Goal: Task Accomplishment & Management: Use online tool/utility

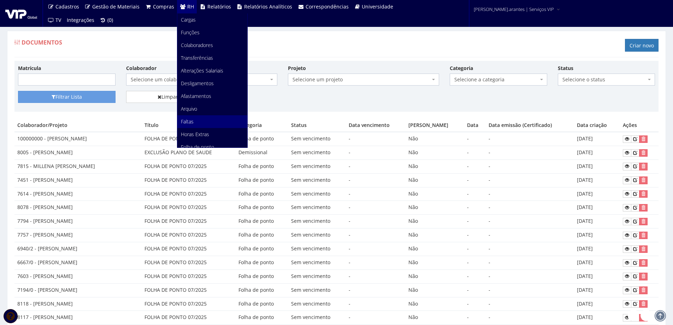
drag, startPoint x: 0, startPoint y: 0, endPoint x: 189, endPoint y: 123, distance: 225.7
click at [189, 123] on span "Faltas" at bounding box center [187, 121] width 13 height 7
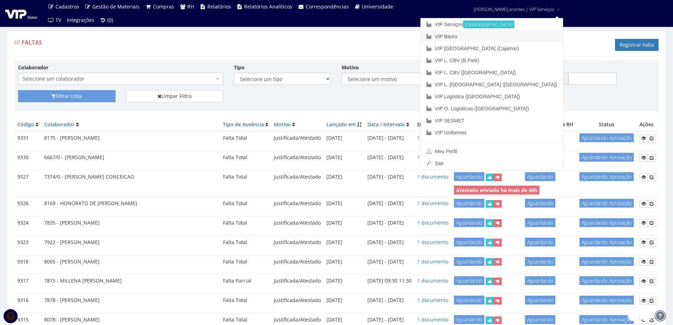
click at [484, 37] on link "VIP Bauru" at bounding box center [492, 36] width 142 height 12
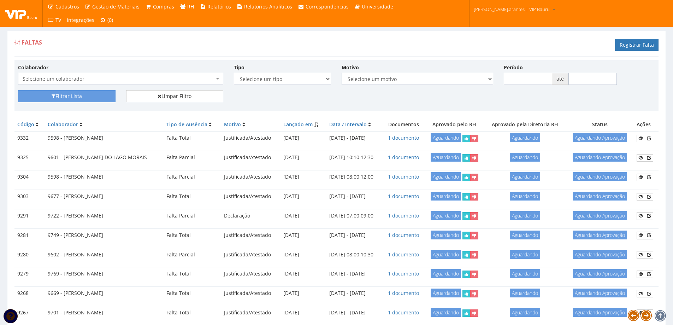
click at [105, 81] on span "Selecione um colaborador" at bounding box center [119, 78] width 192 height 7
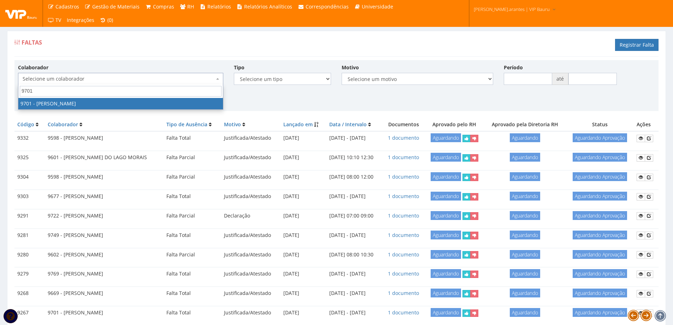
type input "9701"
select select "3966"
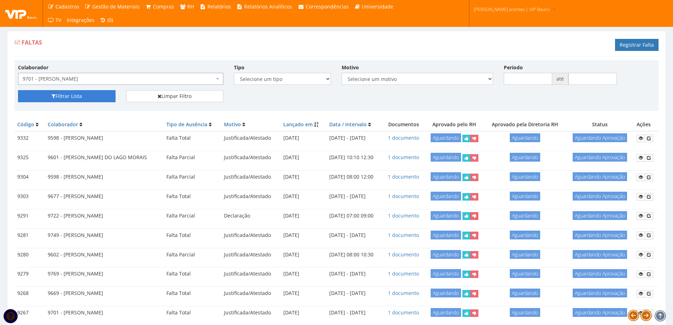
click at [64, 97] on button "Filtrar Lista" at bounding box center [67, 96] width 98 height 12
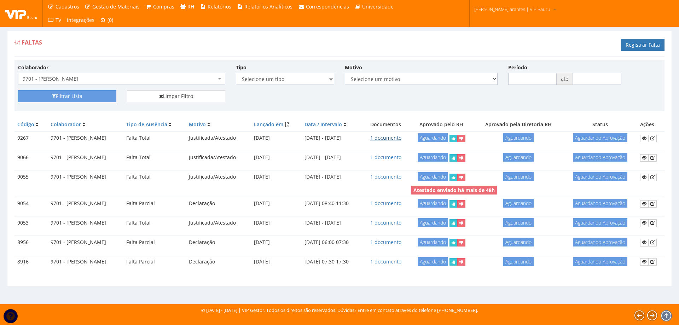
click at [398, 137] on link "1 documento" at bounding box center [385, 137] width 31 height 7
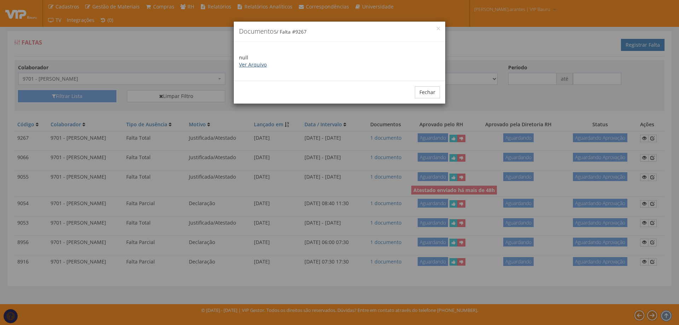
click at [258, 66] on link "Ver Arquivo" at bounding box center [253, 64] width 28 height 7
click at [423, 96] on button "Fechar" at bounding box center [427, 92] width 25 height 12
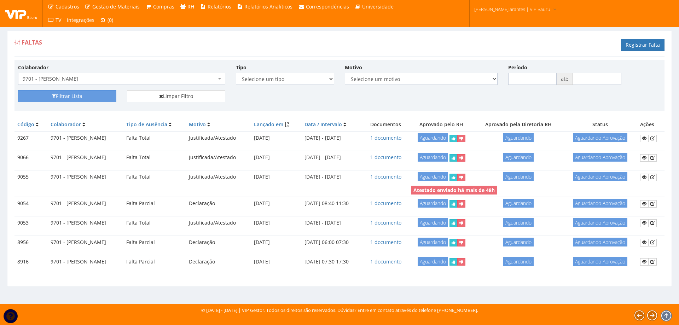
click at [169, 76] on span "9701 - [PERSON_NAME]" at bounding box center [120, 78] width 194 height 7
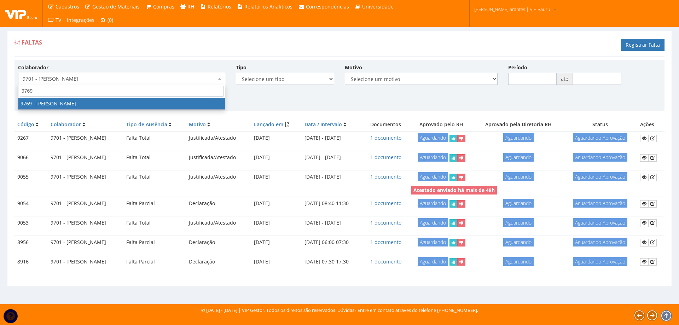
type input "9769"
select select "4069"
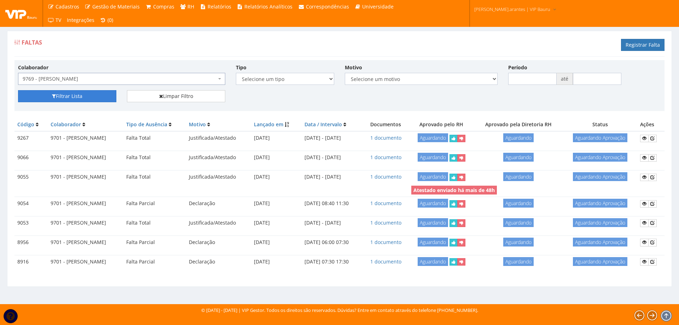
click at [72, 99] on button "Filtrar Lista" at bounding box center [67, 96] width 98 height 12
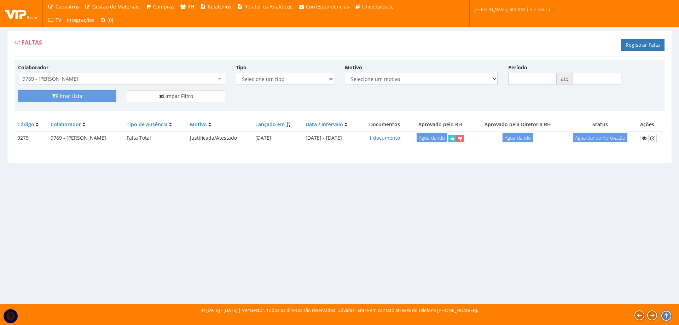
click at [407, 139] on td "1 documento" at bounding box center [385, 138] width 46 height 14
click at [400, 136] on link "1 documento" at bounding box center [384, 137] width 31 height 7
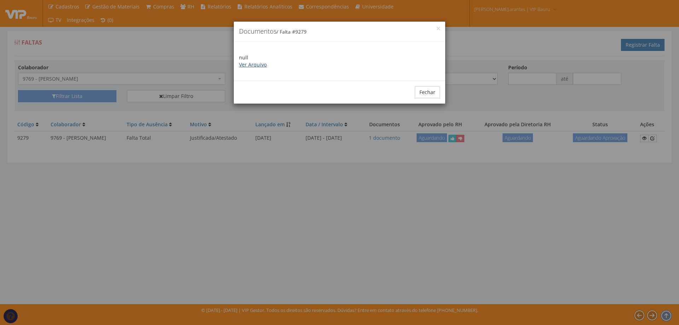
click at [248, 66] on link "Ver Arquivo" at bounding box center [253, 64] width 28 height 7
drag, startPoint x: 428, startPoint y: 90, endPoint x: 419, endPoint y: 88, distance: 9.5
click at [424, 89] on button "Fechar" at bounding box center [427, 92] width 25 height 12
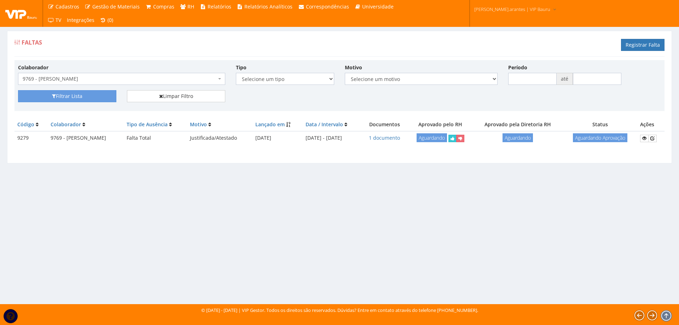
click at [68, 79] on span "9769 - [PERSON_NAME]" at bounding box center [120, 78] width 194 height 7
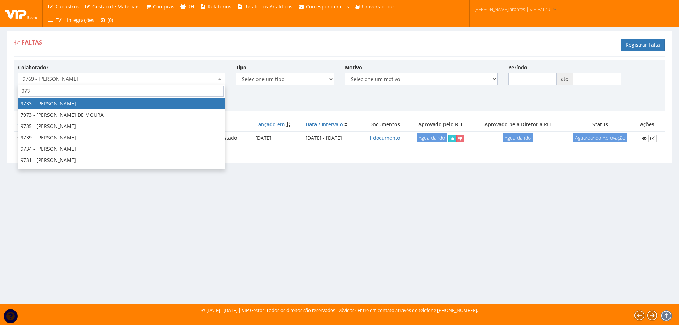
type input "9735"
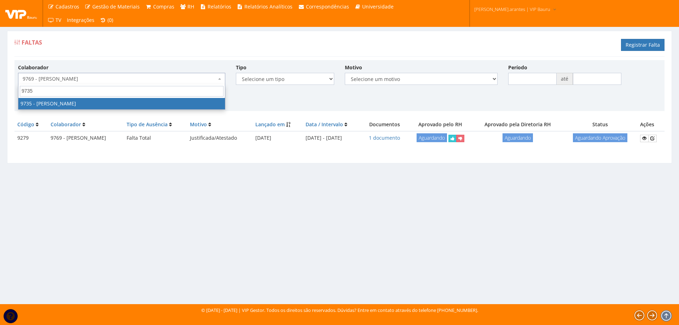
select select "4010"
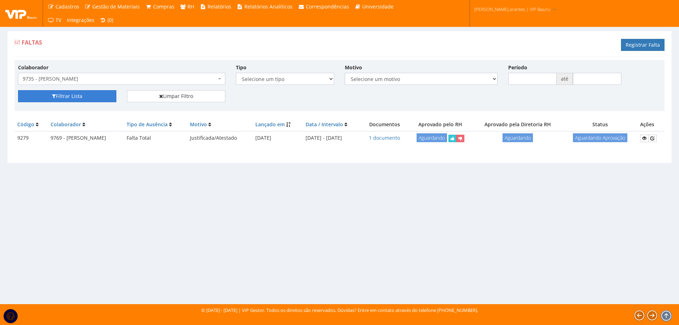
click at [77, 96] on button "Filtrar Lista" at bounding box center [67, 96] width 98 height 12
click at [397, 137] on link "1 documento" at bounding box center [384, 137] width 31 height 7
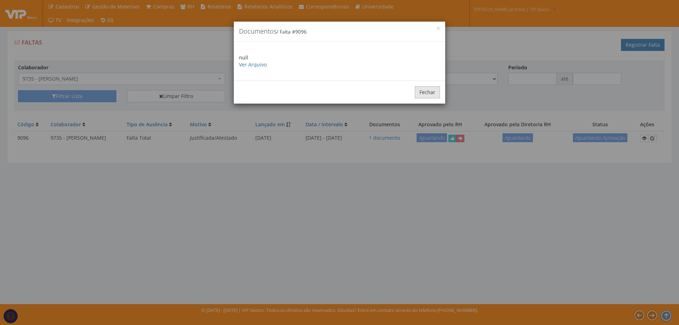
drag, startPoint x: 425, startPoint y: 97, endPoint x: 293, endPoint y: 75, distance: 133.9
click at [425, 96] on button "Fechar" at bounding box center [427, 92] width 25 height 12
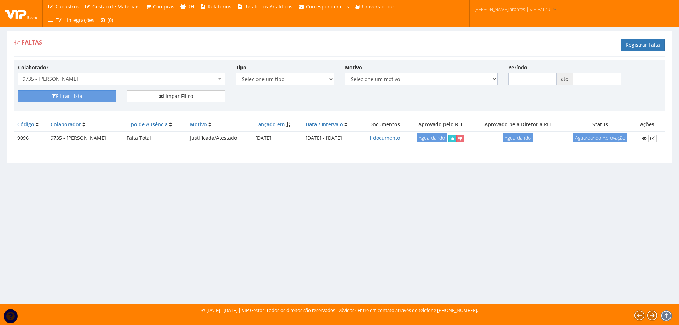
click at [109, 77] on span "9735 - [PERSON_NAME]" at bounding box center [120, 78] width 194 height 7
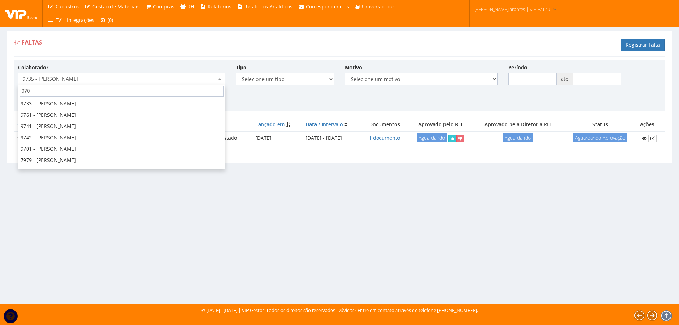
type input "9706"
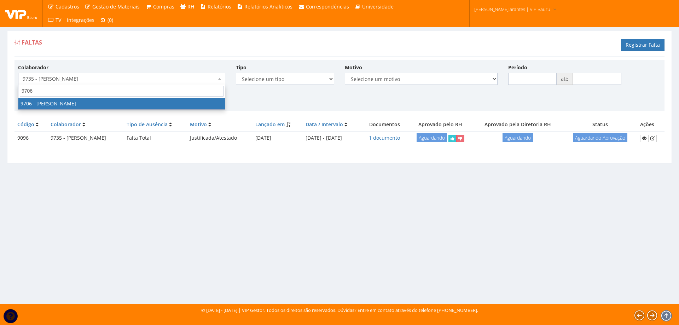
select select "3977"
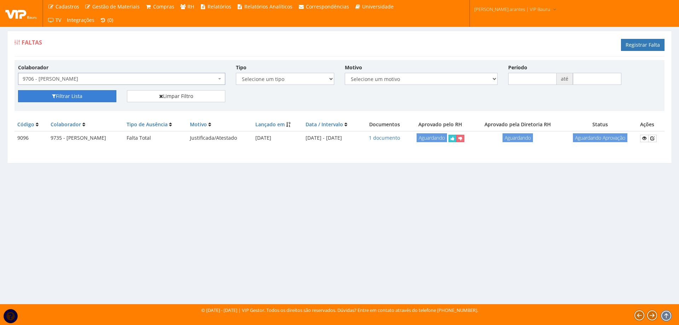
click at [77, 99] on button "Filtrar Lista" at bounding box center [67, 96] width 98 height 12
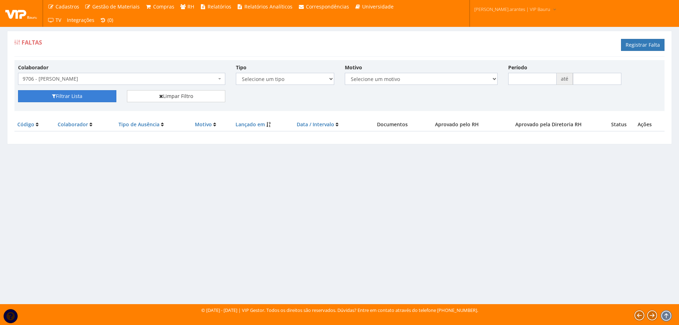
click at [104, 94] on button "Filtrar Lista" at bounding box center [67, 96] width 98 height 12
click at [147, 77] on span "9706 - [PERSON_NAME]" at bounding box center [120, 78] width 194 height 7
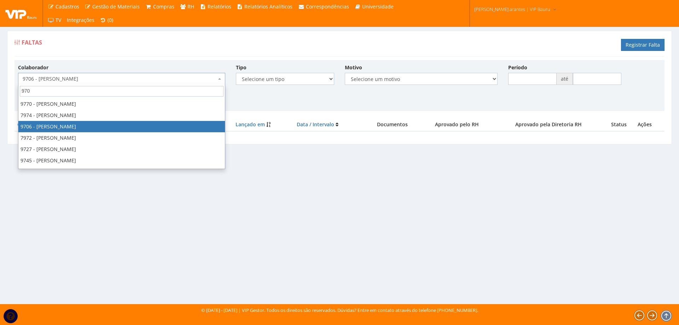
scroll to position [54, 0]
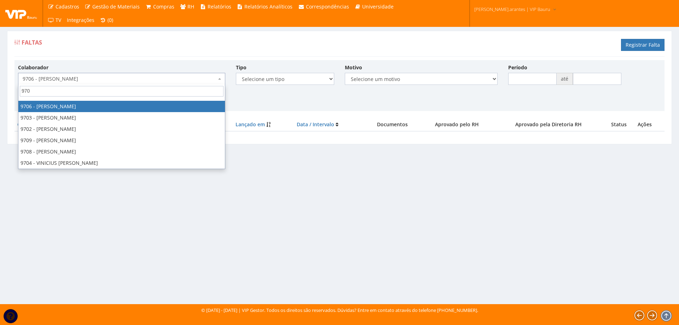
type input "9702"
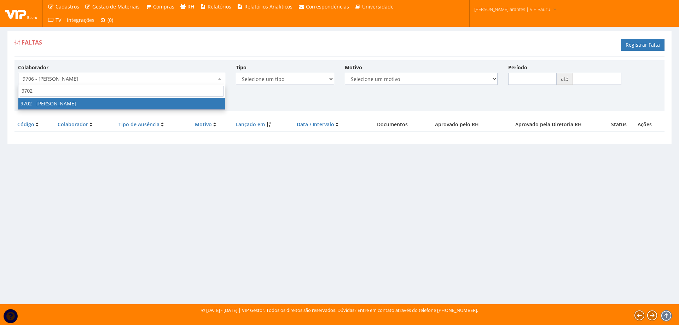
select select "3971"
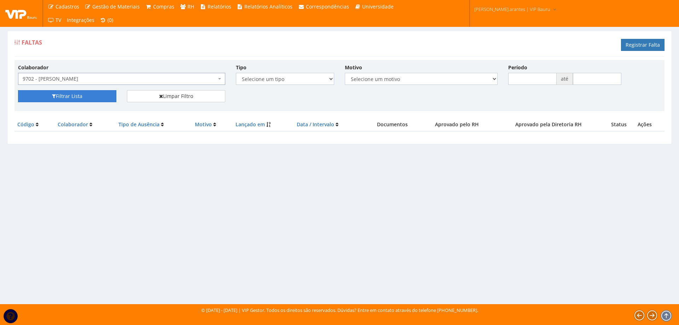
click at [74, 98] on button "Filtrar Lista" at bounding box center [67, 96] width 98 height 12
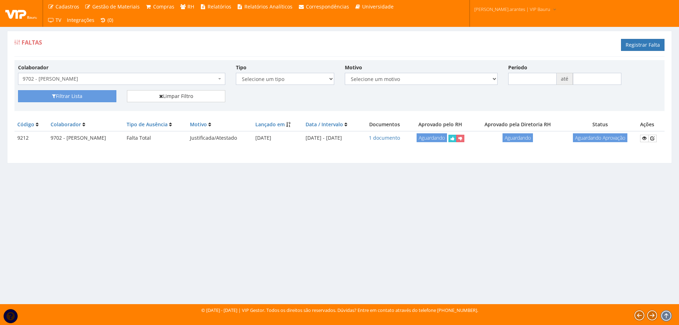
click at [106, 80] on span "9702 - [PERSON_NAME]" at bounding box center [120, 78] width 194 height 7
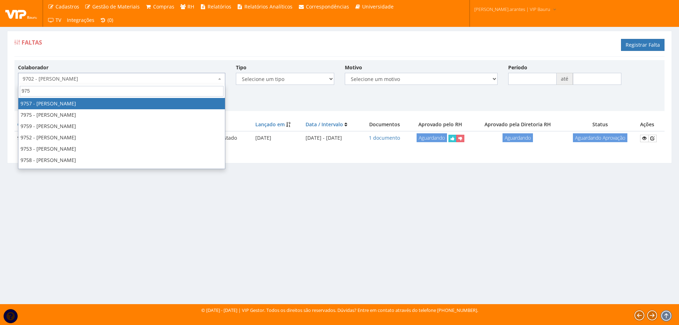
type input "9750"
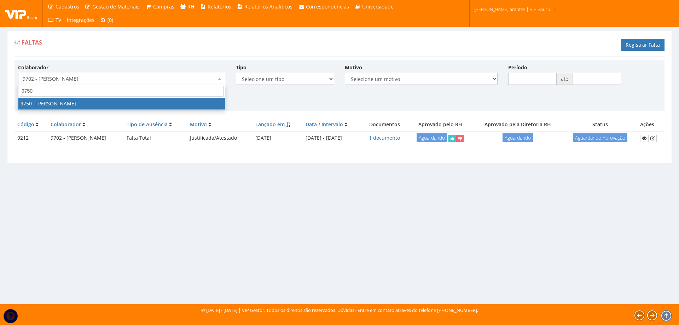
select select "4031"
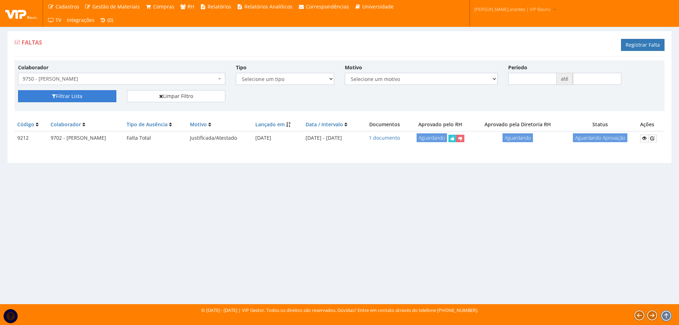
click at [63, 97] on button "Filtrar Lista" at bounding box center [67, 96] width 98 height 12
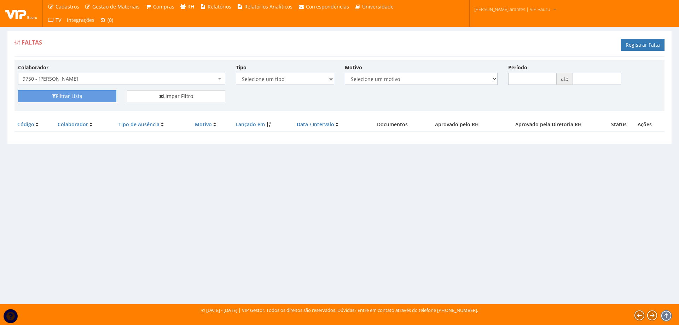
click at [102, 78] on span "9750 - [PERSON_NAME]" at bounding box center [120, 78] width 194 height 7
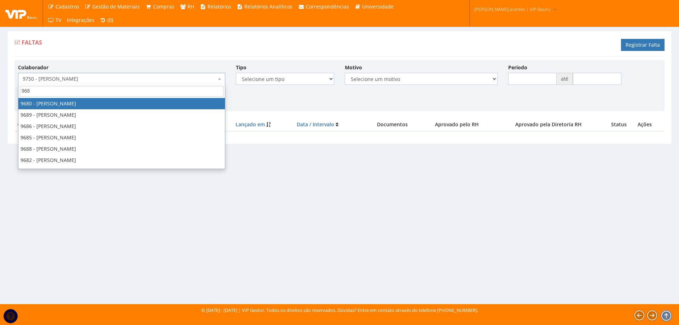
type input "9687"
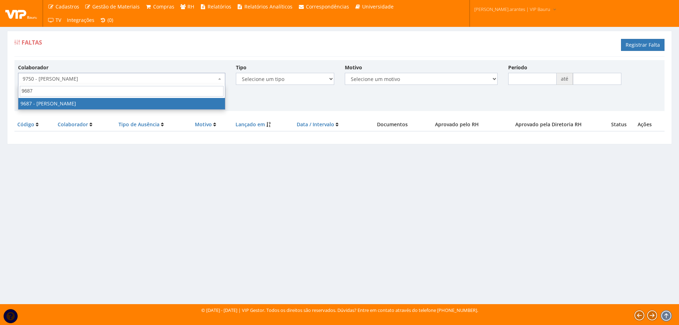
select select "3934"
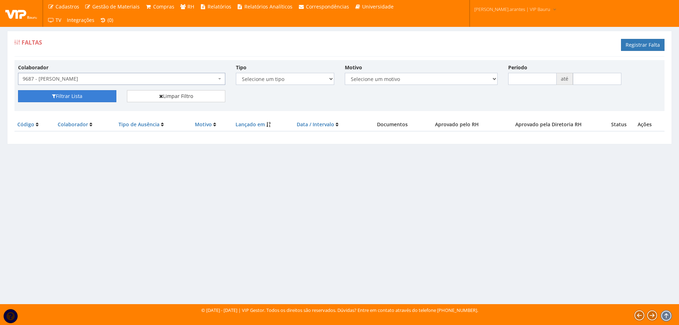
click at [98, 96] on button "Filtrar Lista" at bounding box center [67, 96] width 98 height 12
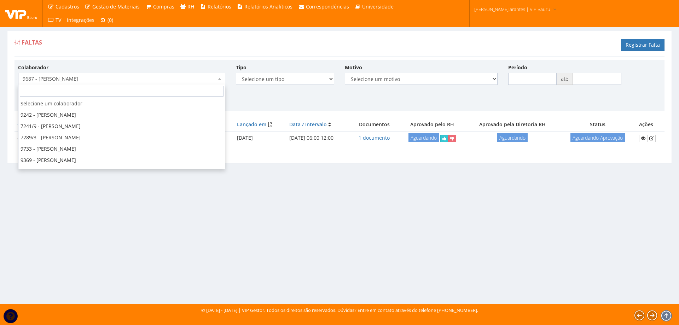
click at [112, 77] on span "9687 - [PERSON_NAME]" at bounding box center [120, 78] width 194 height 7
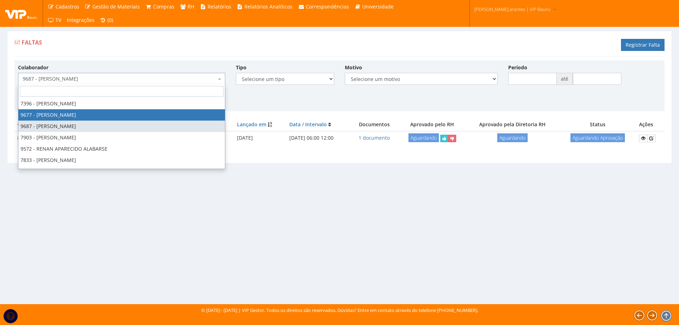
select select "3921"
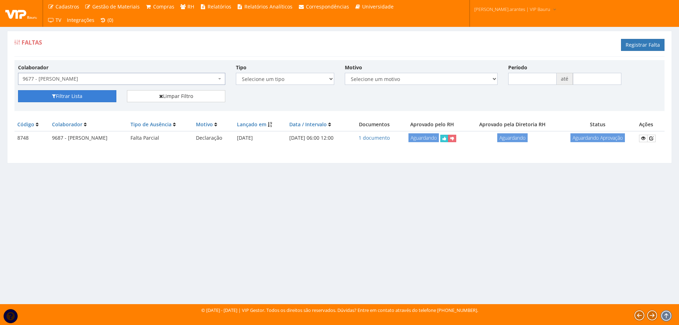
click at [68, 96] on button "Filtrar Lista" at bounding box center [67, 96] width 98 height 12
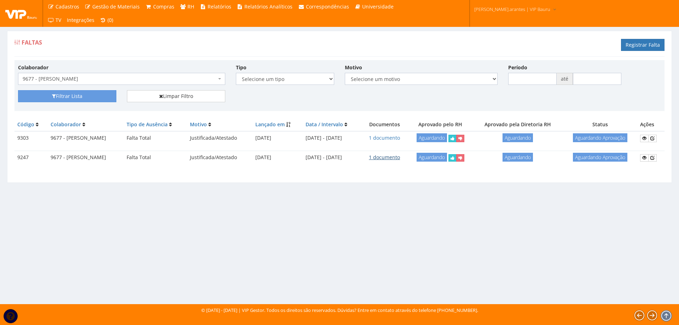
click at [400, 157] on link "1 documento" at bounding box center [384, 157] width 31 height 7
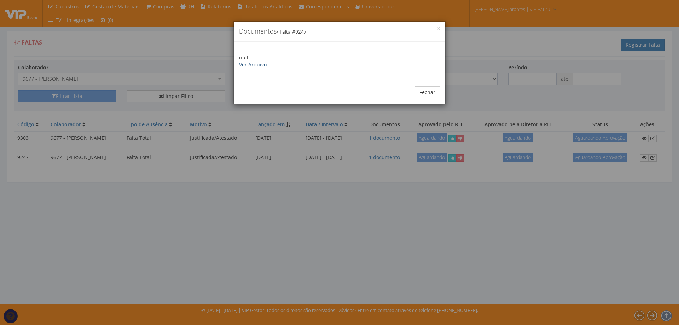
click at [248, 65] on link "Ver Arquivo" at bounding box center [253, 64] width 28 height 7
click at [426, 91] on button "Fechar" at bounding box center [427, 92] width 25 height 12
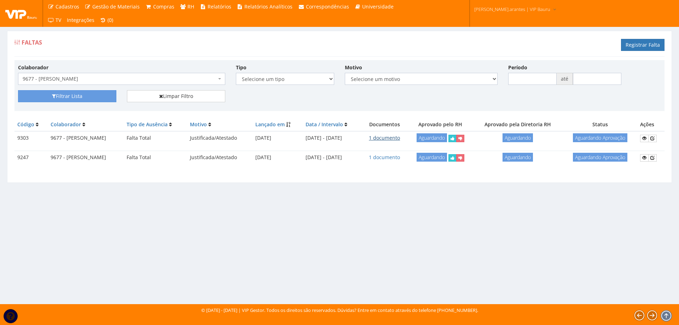
click at [398, 136] on link "1 documento" at bounding box center [384, 137] width 31 height 7
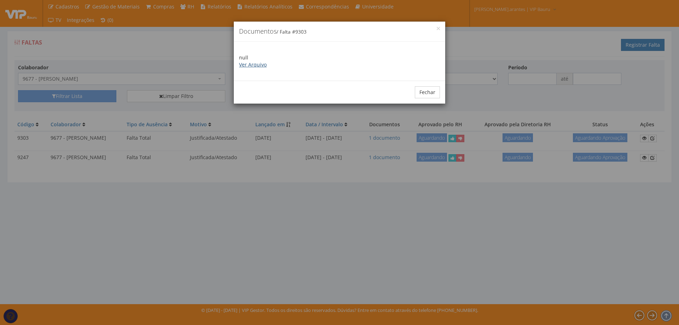
click at [247, 65] on link "Ver Arquivo" at bounding box center [253, 64] width 28 height 7
drag, startPoint x: 429, startPoint y: 92, endPoint x: 364, endPoint y: 83, distance: 66.0
click at [424, 89] on button "Fechar" at bounding box center [427, 92] width 25 height 12
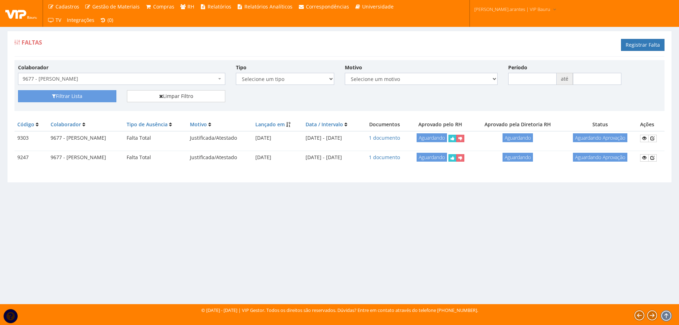
click at [124, 77] on span "9677 - [PERSON_NAME]" at bounding box center [120, 78] width 194 height 7
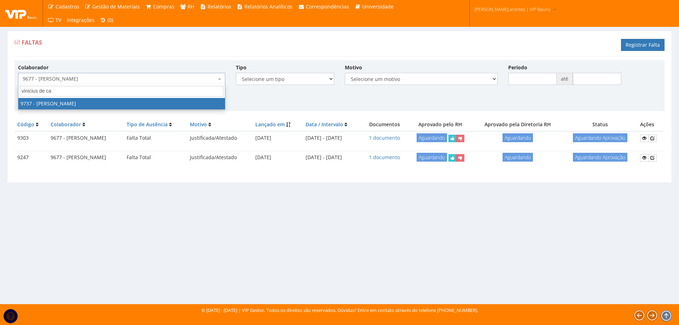
type input "vinicius de car"
select select "4014"
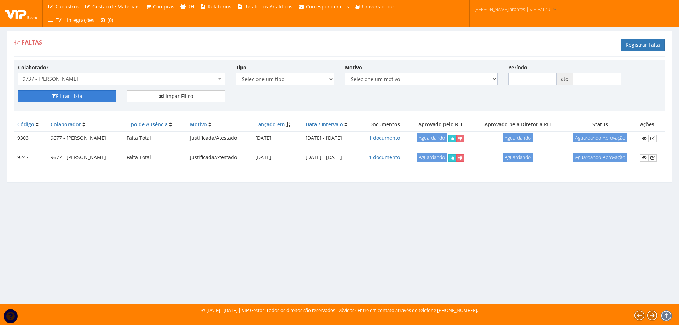
click at [82, 96] on button "Filtrar Lista" at bounding box center [67, 96] width 98 height 12
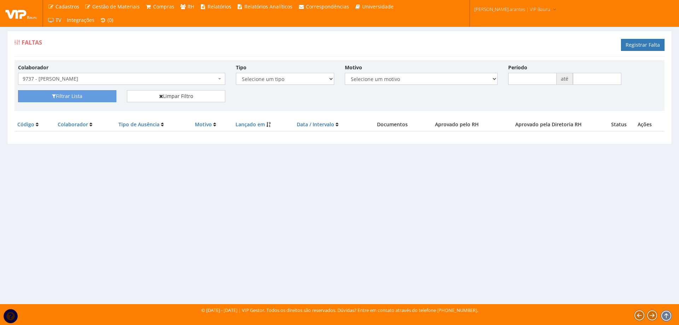
click at [106, 76] on span "9737 - [PERSON_NAME]" at bounding box center [120, 78] width 194 height 7
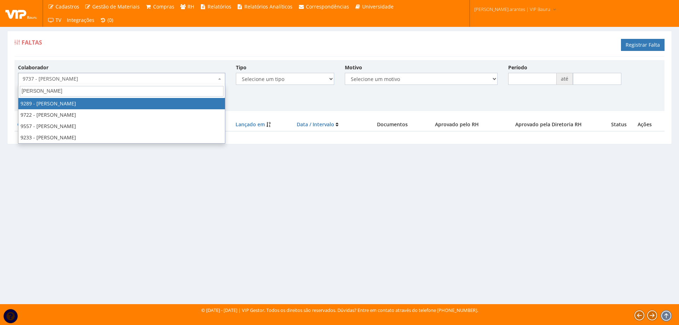
type input "[PERSON_NAME]"
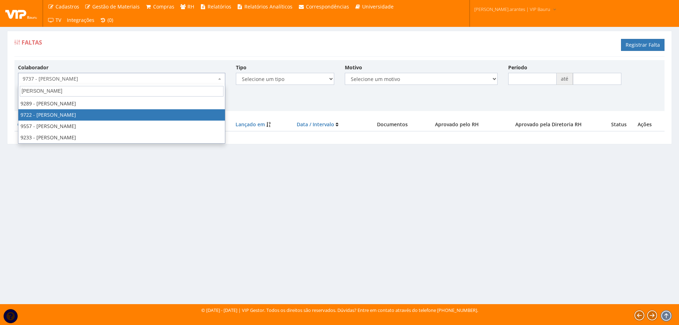
select select "3996"
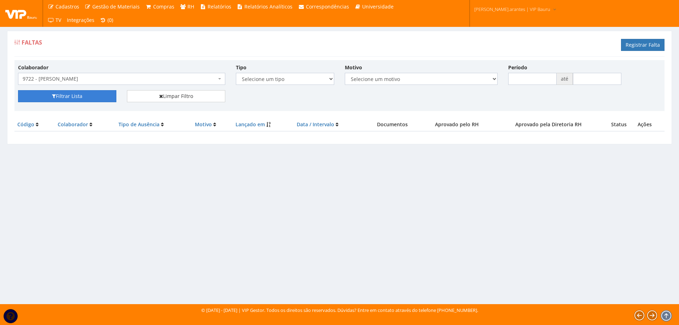
click at [99, 95] on button "Filtrar Lista" at bounding box center [67, 96] width 98 height 12
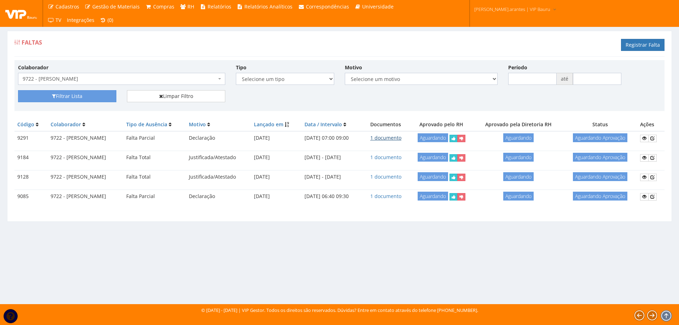
click at [395, 137] on link "1 documento" at bounding box center [385, 137] width 31 height 7
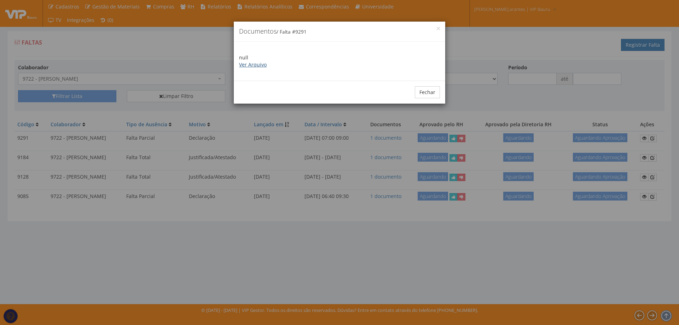
click at [259, 65] on link "Ver Arquivo" at bounding box center [253, 64] width 28 height 7
click at [424, 95] on button "Fechar" at bounding box center [427, 92] width 25 height 12
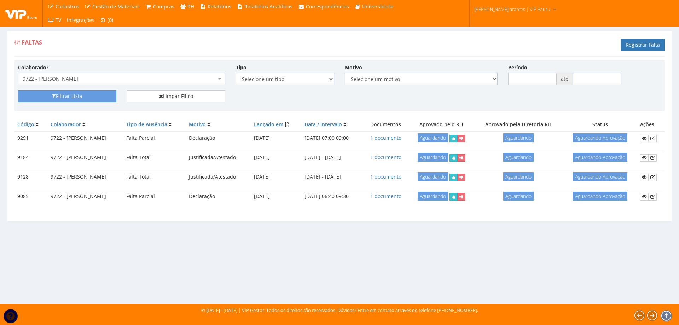
click at [108, 84] on span "9722 - [PERSON_NAME]" at bounding box center [121, 79] width 207 height 12
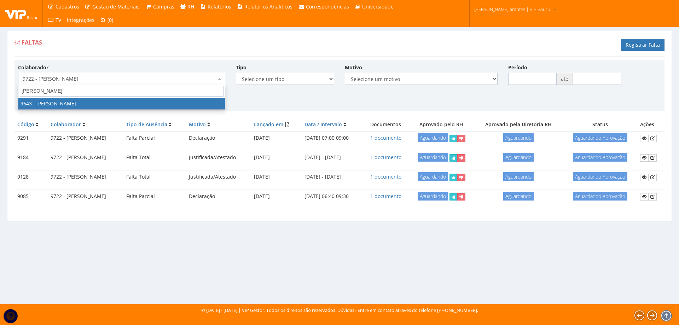
type input "[PERSON_NAME]"
select select "3833"
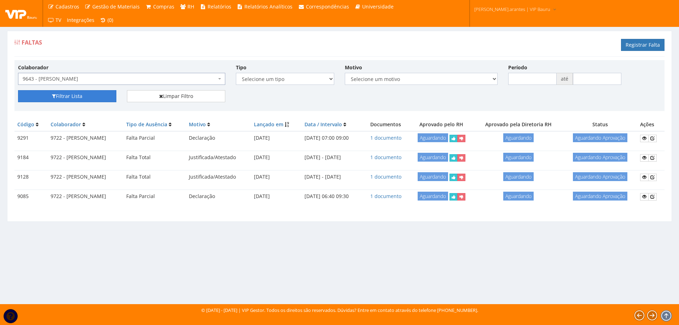
click at [89, 93] on button "Filtrar Lista" at bounding box center [67, 96] width 98 height 12
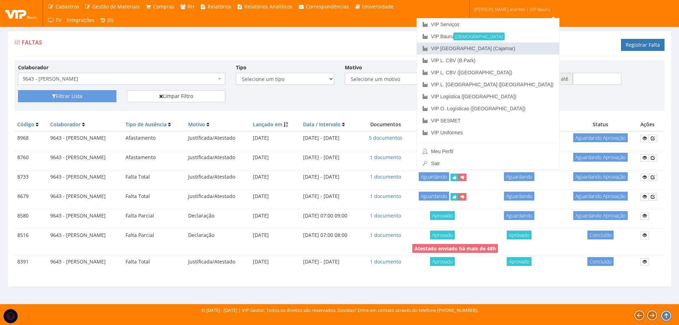
click at [499, 48] on link "VIP [GEOGRAPHIC_DATA] (Cajamar)" at bounding box center [488, 48] width 142 height 12
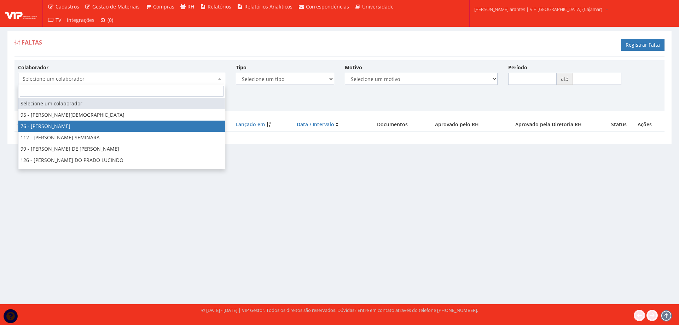
select select "3308"
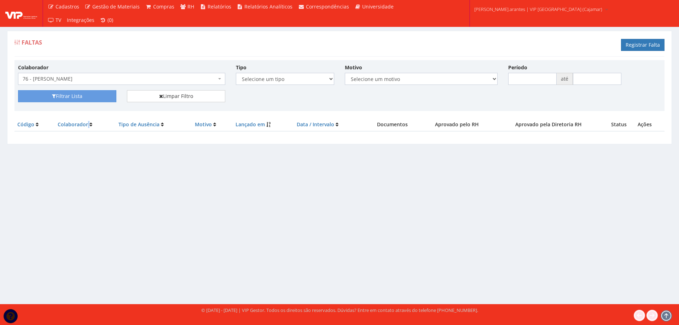
click at [87, 124] on th "Colaborador" at bounding box center [85, 124] width 60 height 13
click at [64, 97] on button "Filtrar Lista" at bounding box center [67, 96] width 98 height 12
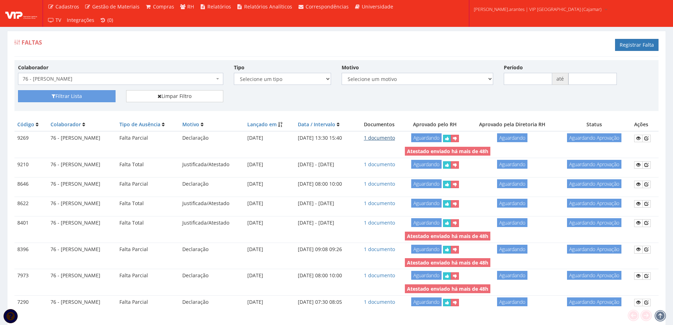
click at [386, 140] on link "1 documento" at bounding box center [379, 137] width 31 height 7
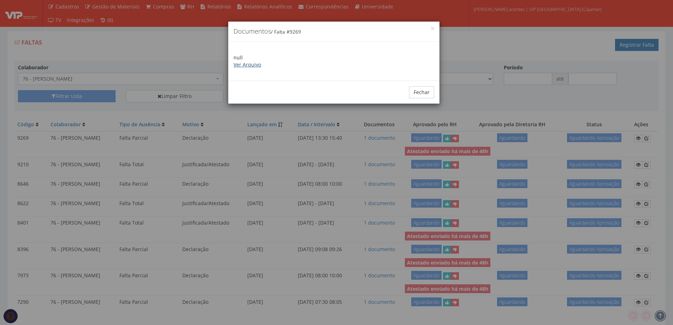
click at [247, 63] on link "Ver Arquivo" at bounding box center [248, 64] width 28 height 7
click at [432, 26] on div "× Documentos / Falta # 9269" at bounding box center [333, 32] width 211 height 20
drag, startPoint x: 422, startPoint y: 93, endPoint x: 388, endPoint y: 89, distance: 34.6
click at [422, 93] on button "Fechar" at bounding box center [421, 92] width 25 height 12
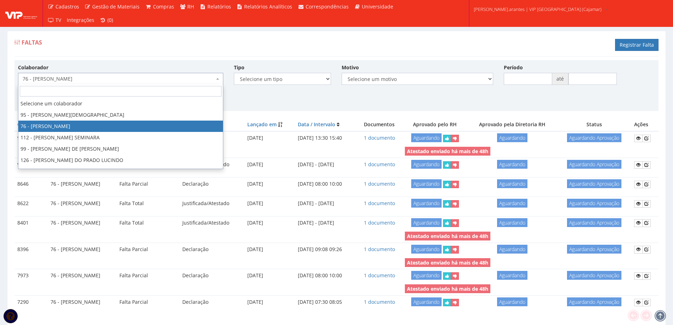
click at [131, 75] on span "76 - [PERSON_NAME]" at bounding box center [120, 79] width 205 height 12
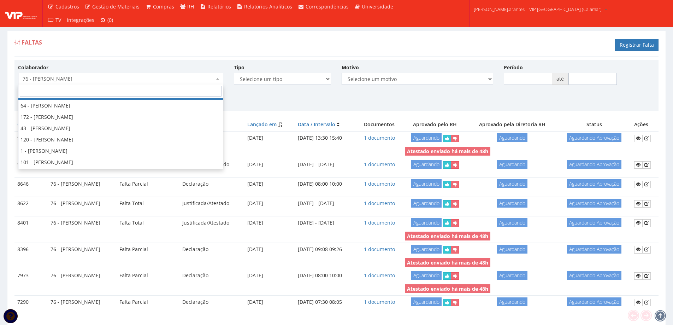
scroll to position [71, 0]
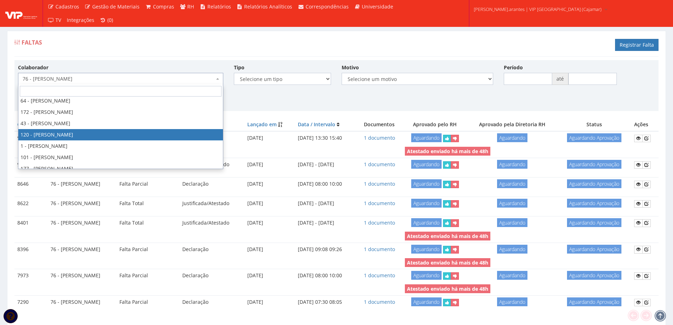
select select "3818"
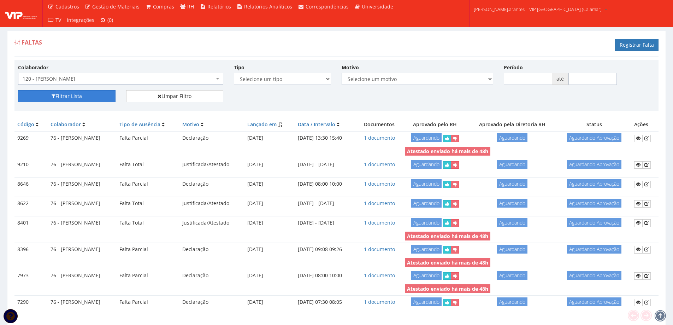
click at [70, 93] on button "Filtrar Lista" at bounding box center [67, 96] width 98 height 12
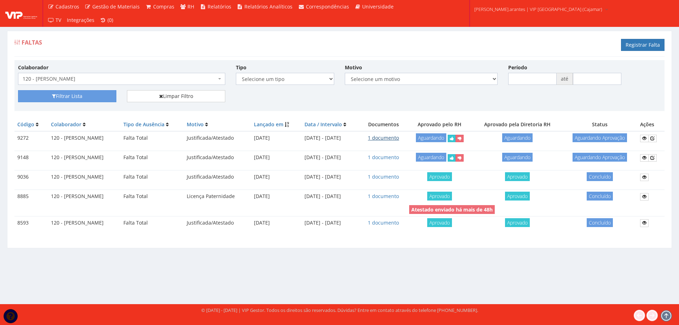
click at [399, 139] on link "1 documento" at bounding box center [383, 137] width 31 height 7
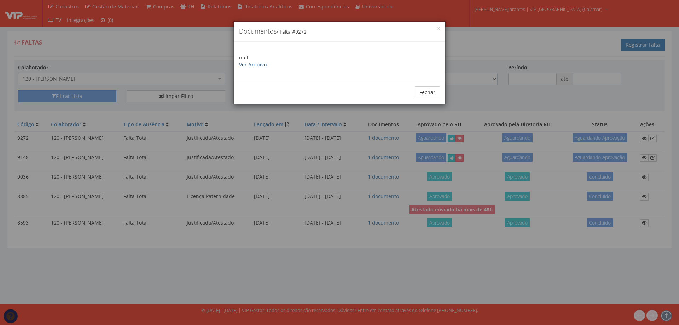
click at [258, 66] on link "Ver Arquivo" at bounding box center [253, 64] width 28 height 7
